Goal: Information Seeking & Learning: Learn about a topic

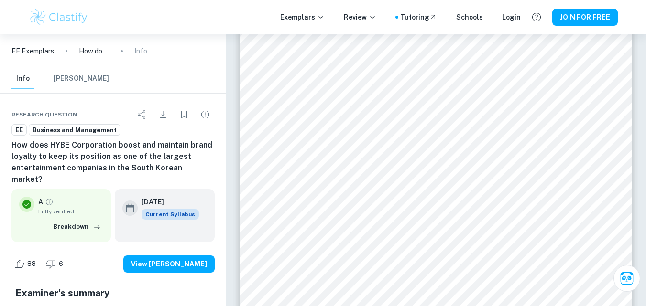
scroll to position [1450, 0]
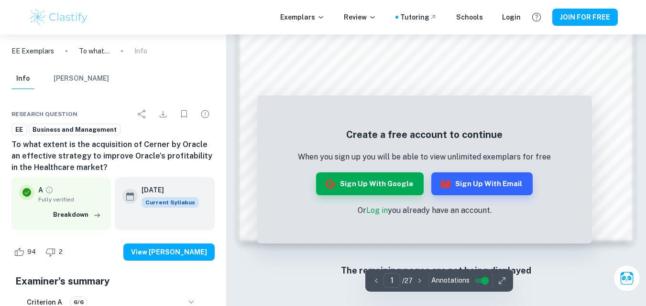
scroll to position [868, 0]
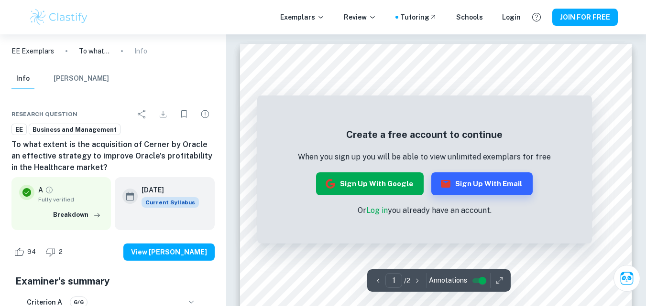
click at [402, 186] on button "Sign up with Google" at bounding box center [370, 183] width 108 height 23
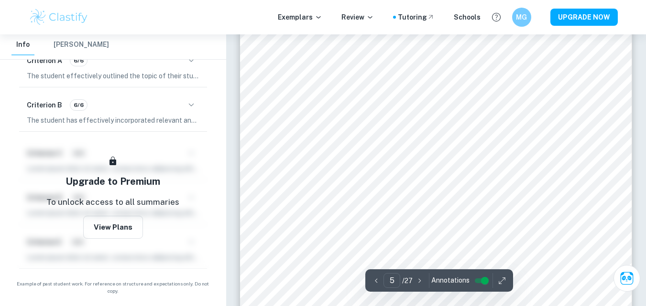
scroll to position [2485, 0]
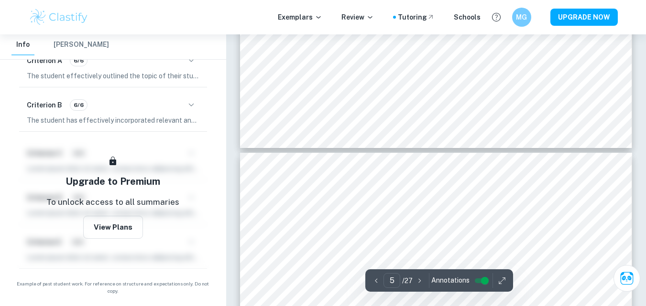
type input "6"
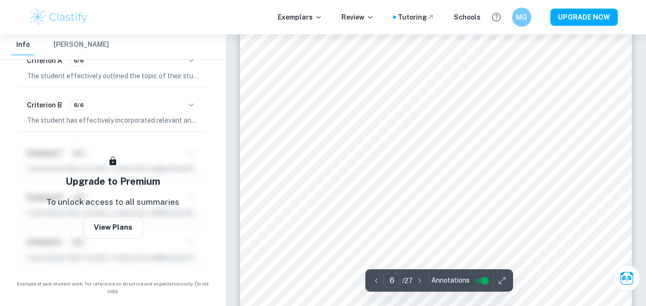
scroll to position [3010, 0]
